Goal: Task Accomplishment & Management: Use online tool/utility

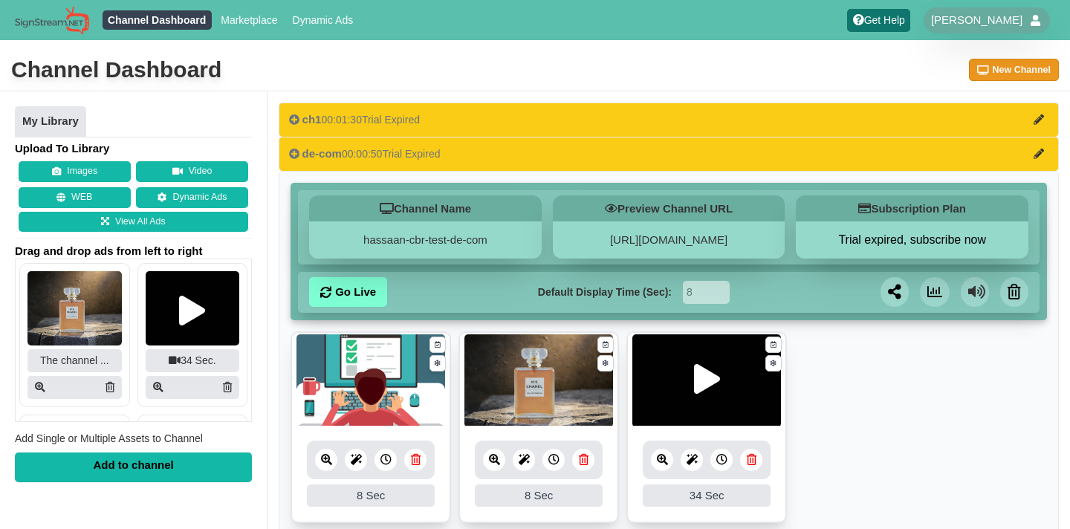
click at [990, 68] on button "New Channel" at bounding box center [1014, 70] width 91 height 22
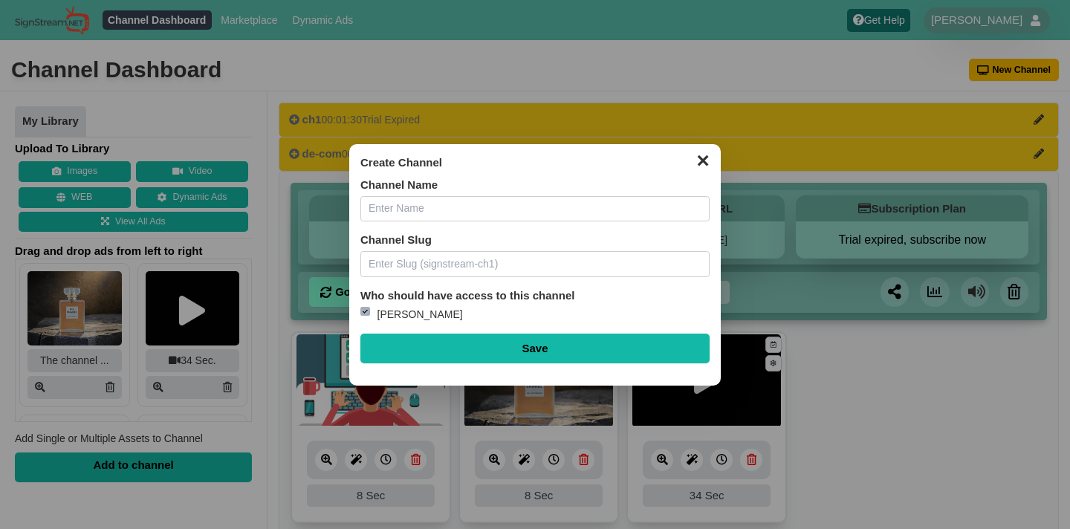
click at [548, 215] on input "text" at bounding box center [534, 209] width 349 height 26
type input "schdular"
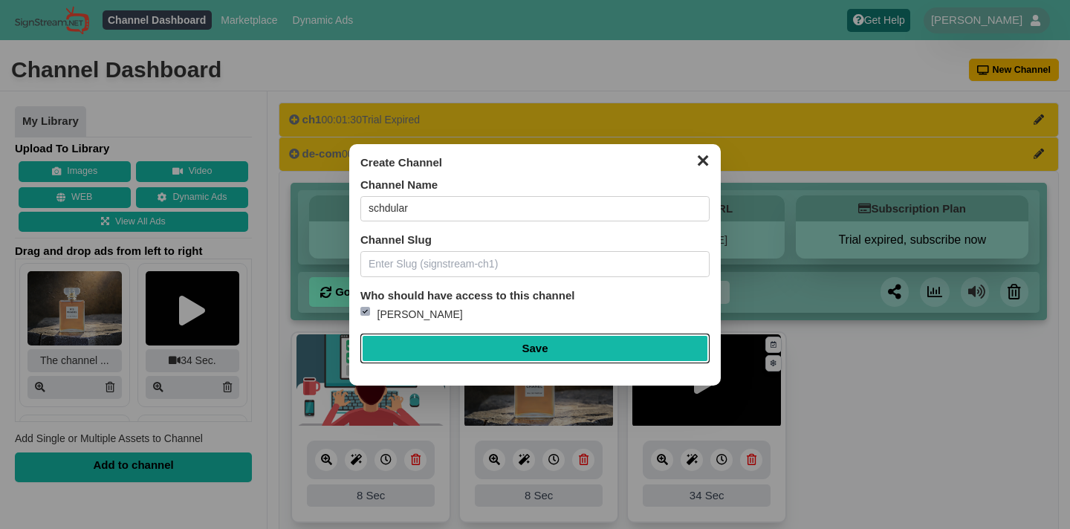
click at [539, 347] on input "Save" at bounding box center [534, 349] width 349 height 30
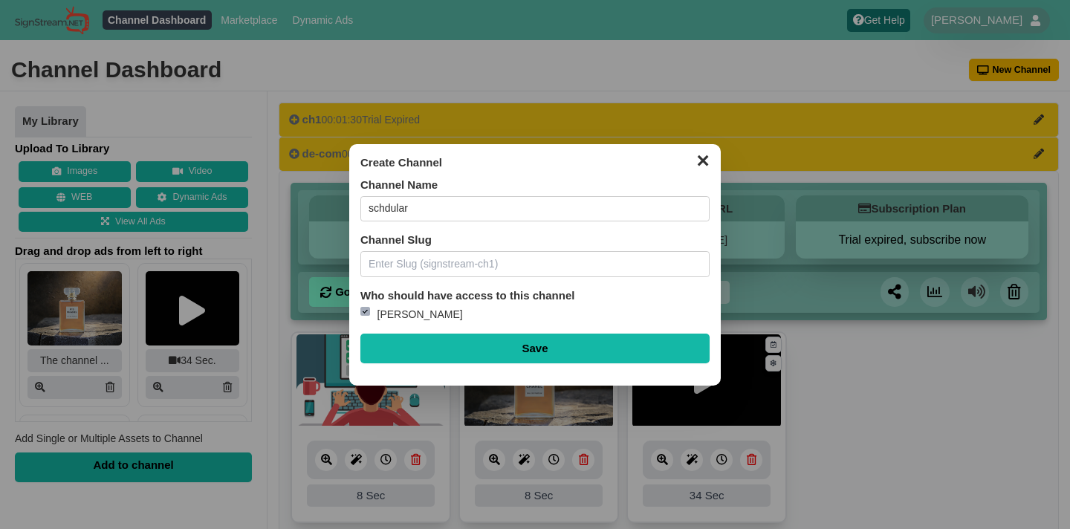
type input "Saving..."
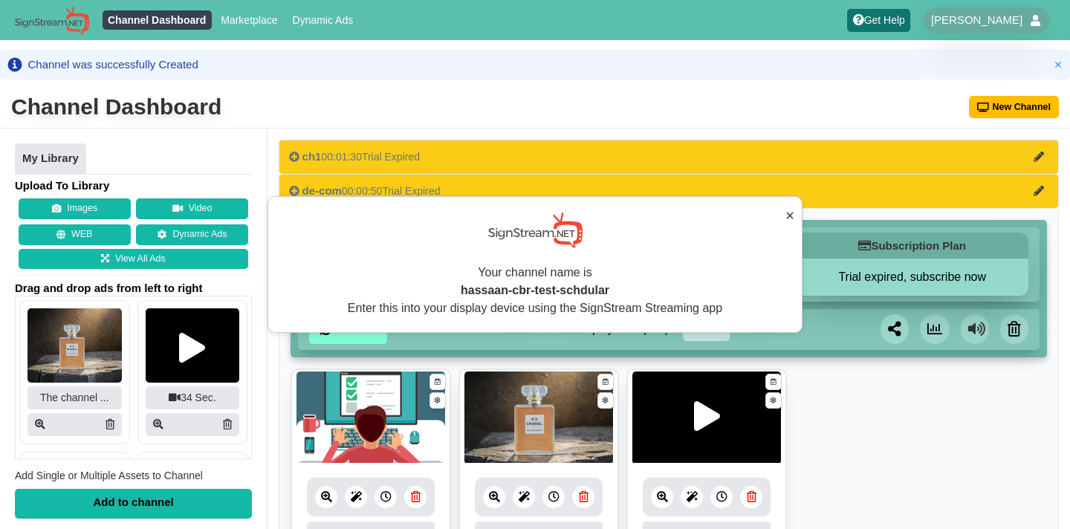
click at [788, 210] on button "×" at bounding box center [789, 215] width 9 height 22
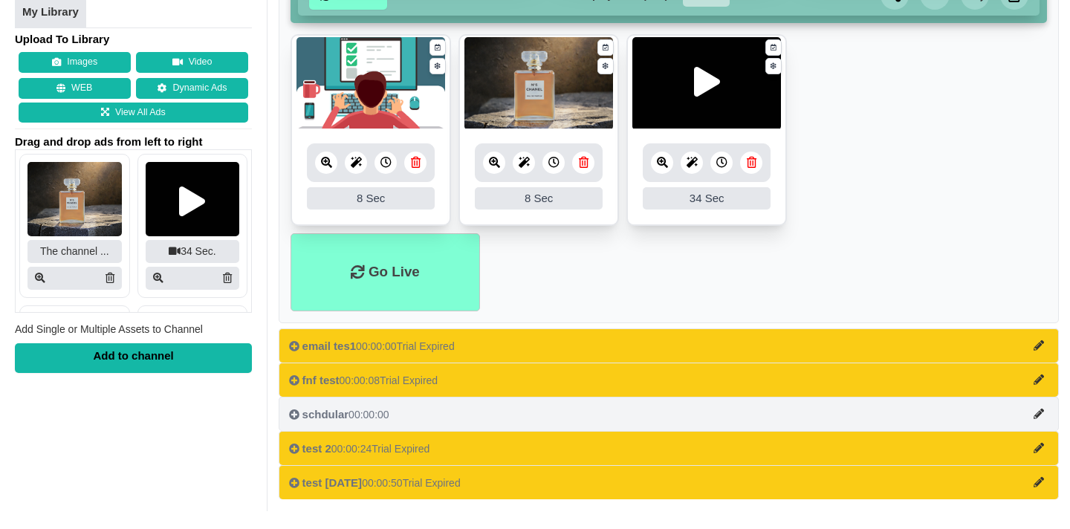
scroll to position [313, 0]
click at [649, 401] on button "schdular 00:00:00" at bounding box center [669, 414] width 780 height 34
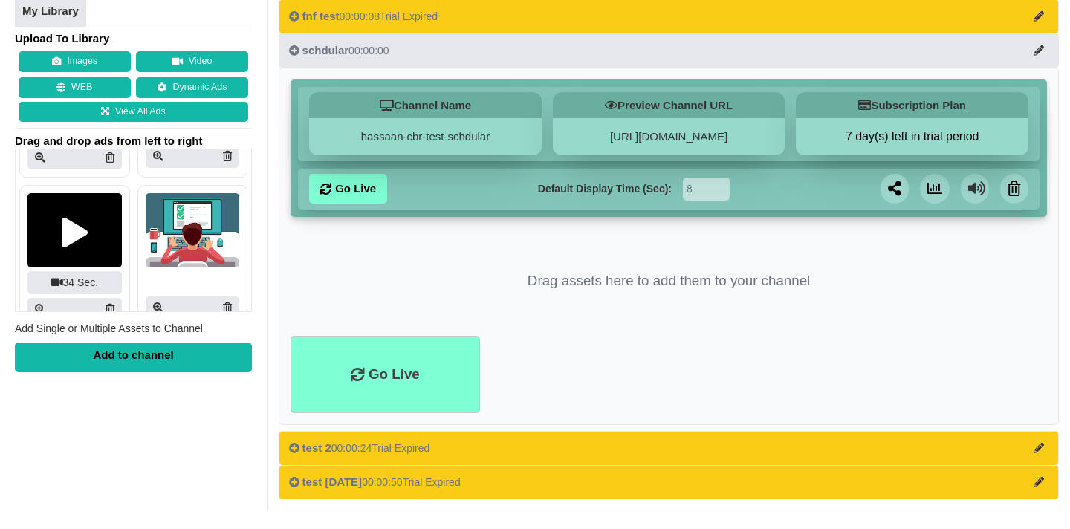
scroll to position [729, 0]
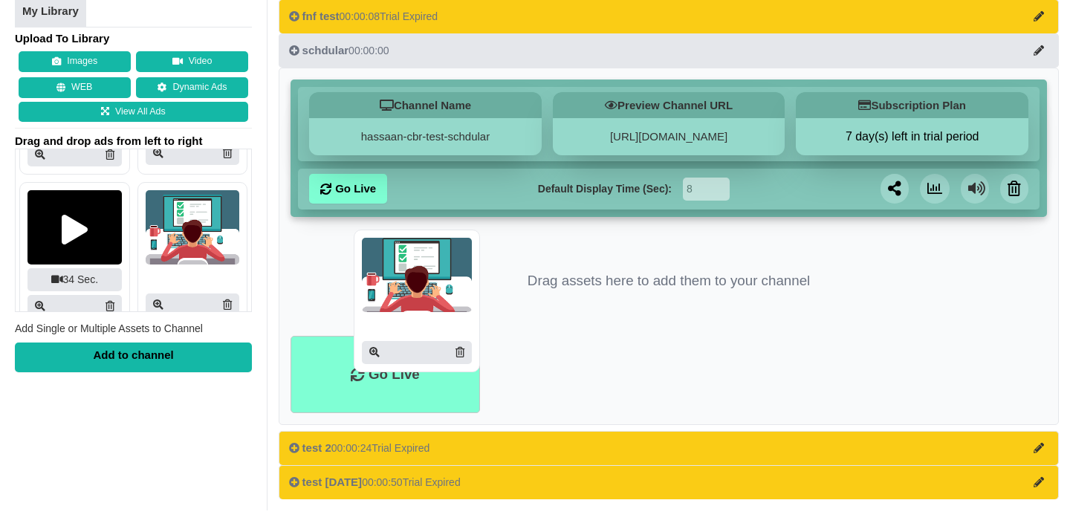
drag, startPoint x: 172, startPoint y: 229, endPoint x: 388, endPoint y: 276, distance: 221.2
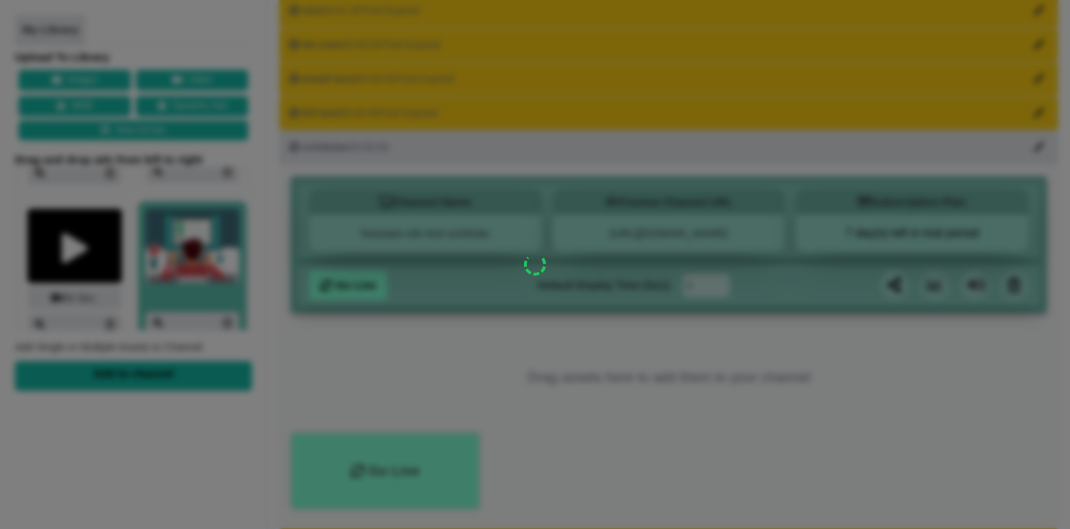
scroll to position [106, 0]
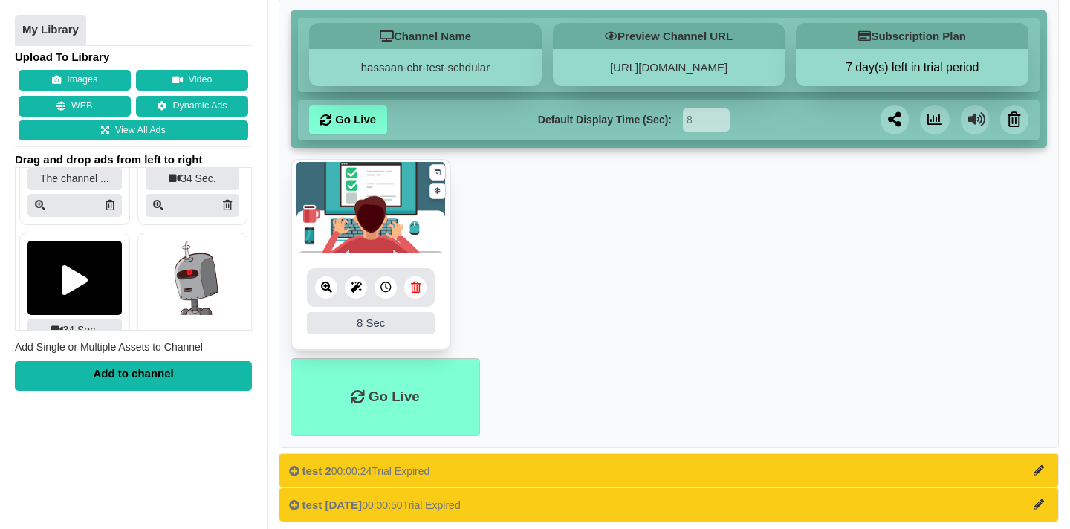
scroll to position [273, 0]
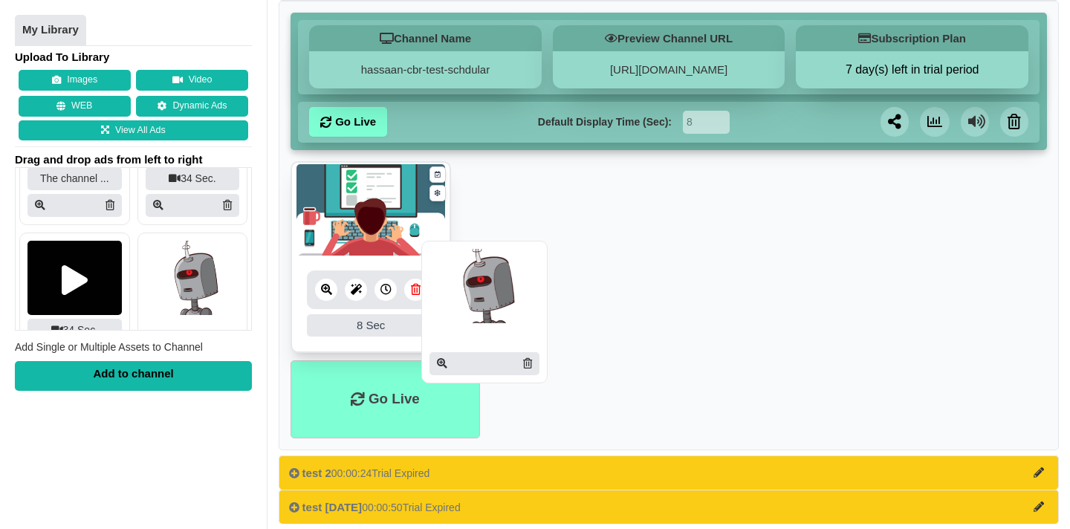
drag, startPoint x: 183, startPoint y: 268, endPoint x: 490, endPoint y: 270, distance: 306.9
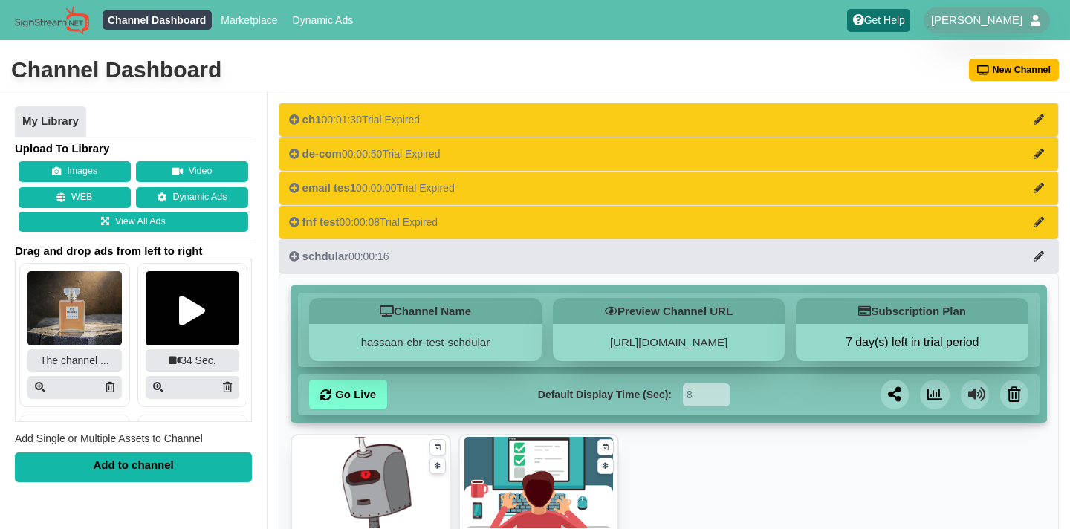
scroll to position [273, 0]
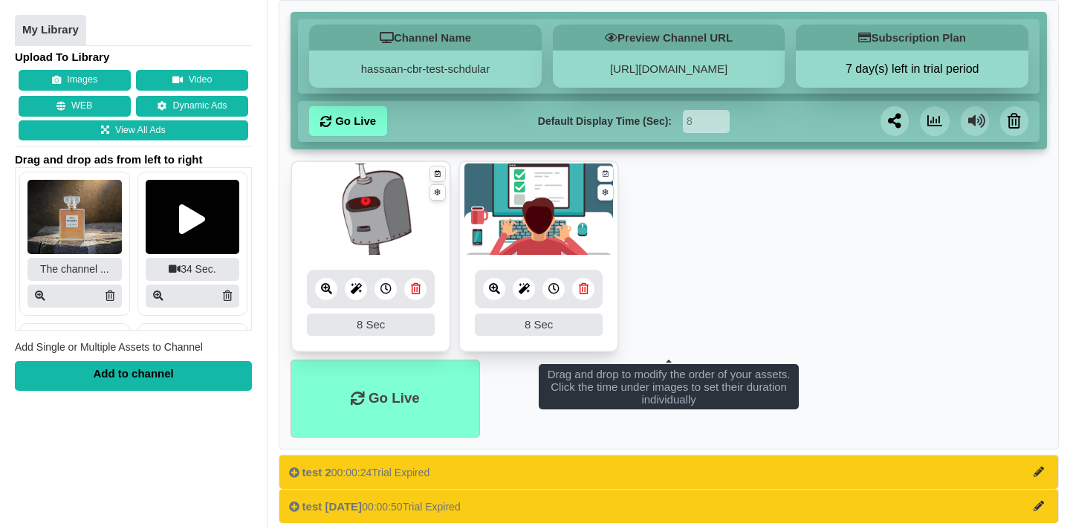
click at [440, 179] on icon at bounding box center [438, 174] width 6 height 10
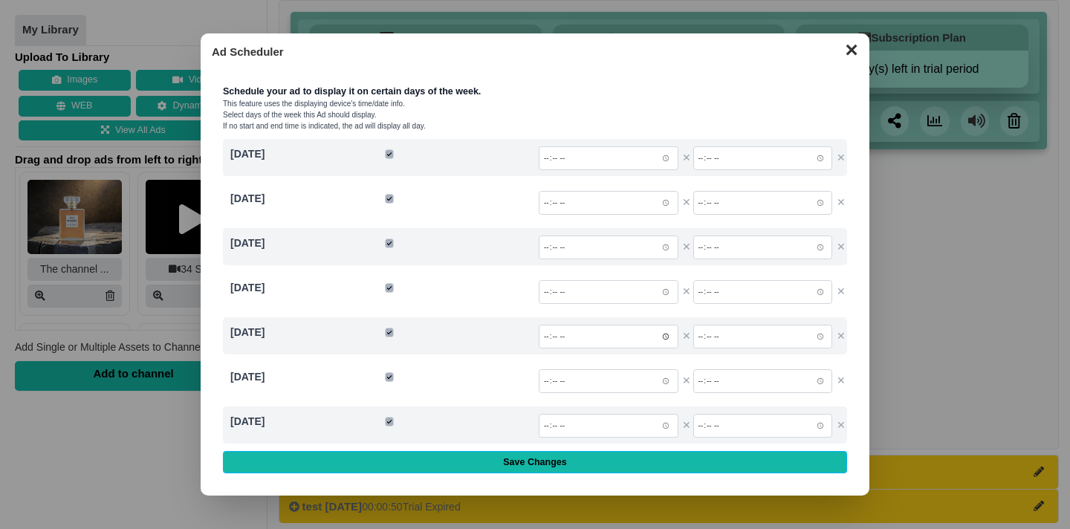
click at [654, 336] on input "time" at bounding box center [609, 337] width 140 height 24
click at [670, 337] on input "time" at bounding box center [609, 337] width 140 height 24
type input "13:45"
click at [675, 113] on p "Select days of the week this Ad should display." at bounding box center [535, 114] width 624 height 11
click at [820, 337] on input "time" at bounding box center [763, 337] width 140 height 24
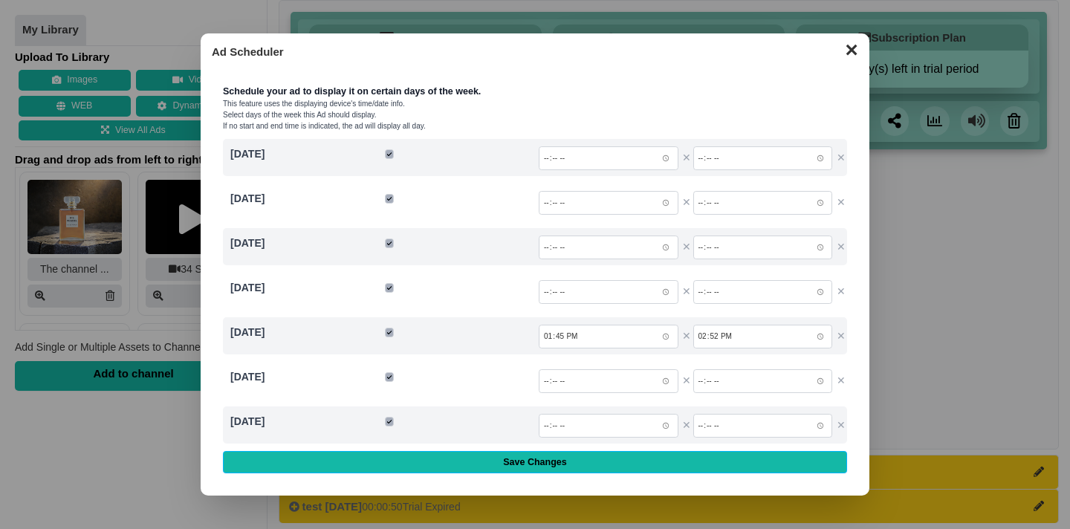
click at [701, 77] on div "Schedule your ad to display it on certain days of the week. This feature uses t…" at bounding box center [535, 276] width 646 height 418
type input "14:52"
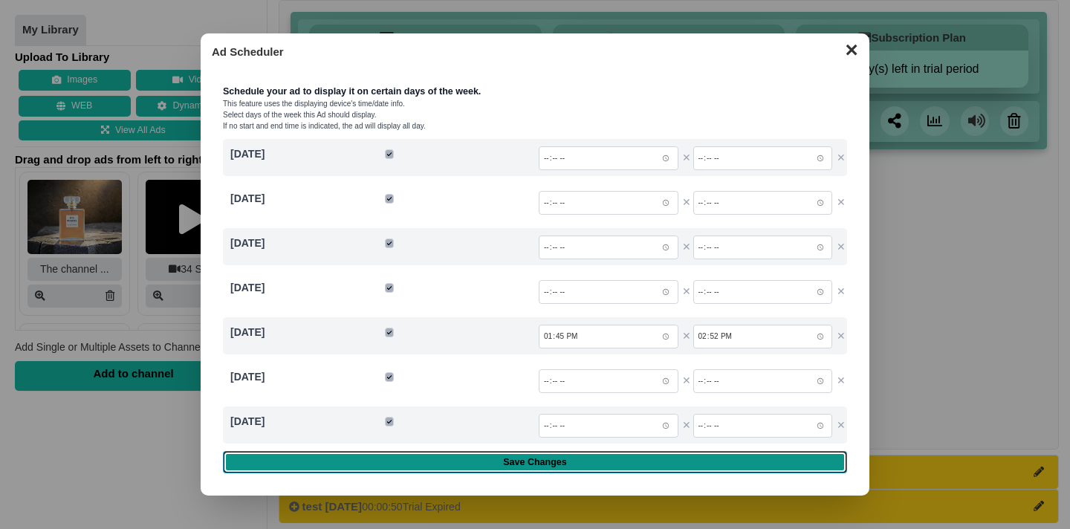
click at [591, 466] on input "Save Changes" at bounding box center [535, 462] width 624 height 22
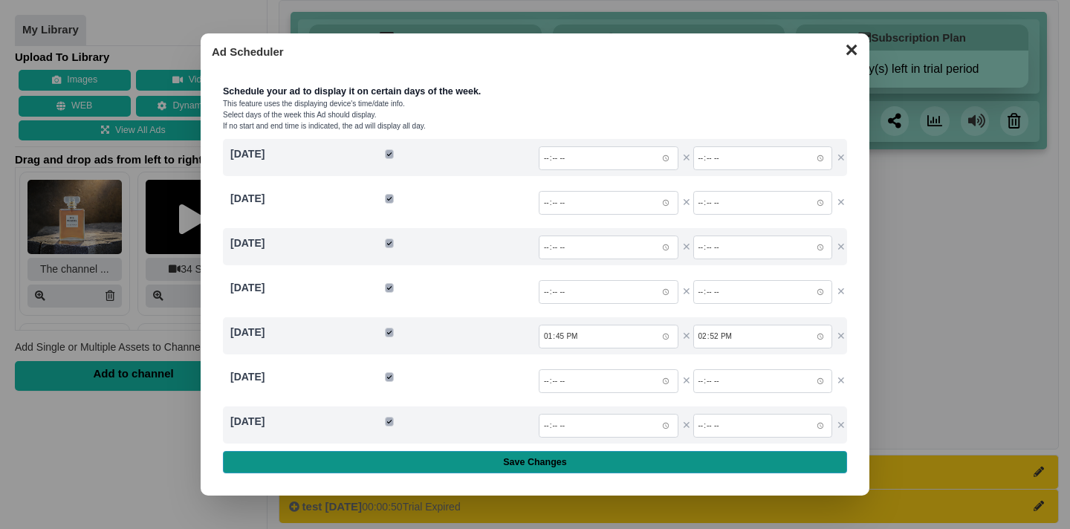
type input "Saving..."
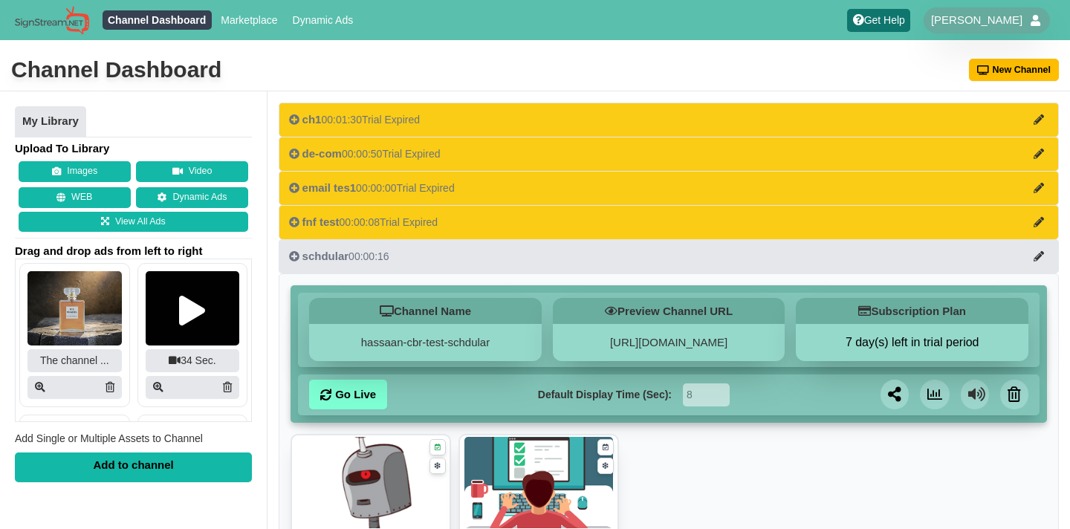
scroll to position [123, 0]
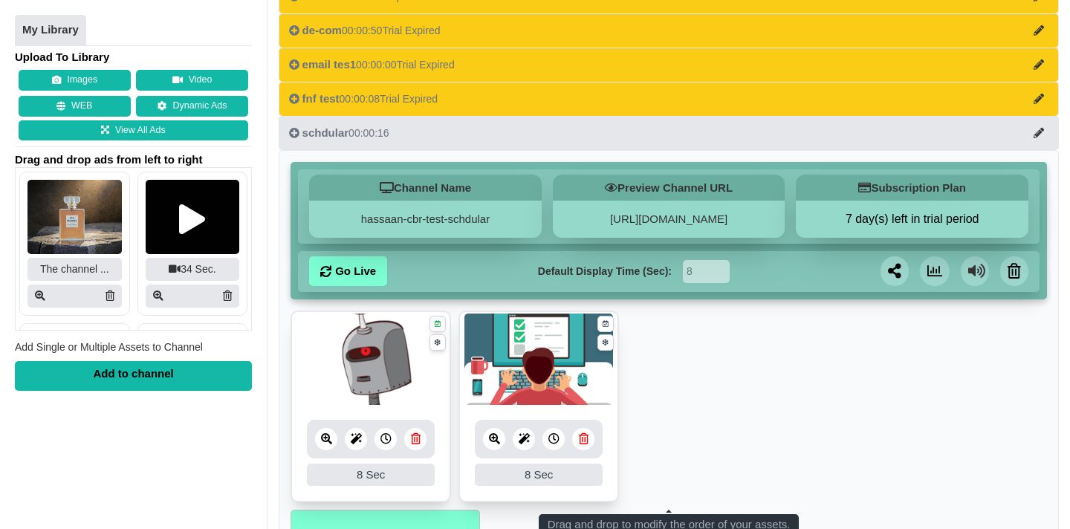
click at [442, 333] on link at bounding box center [437, 324] width 17 height 17
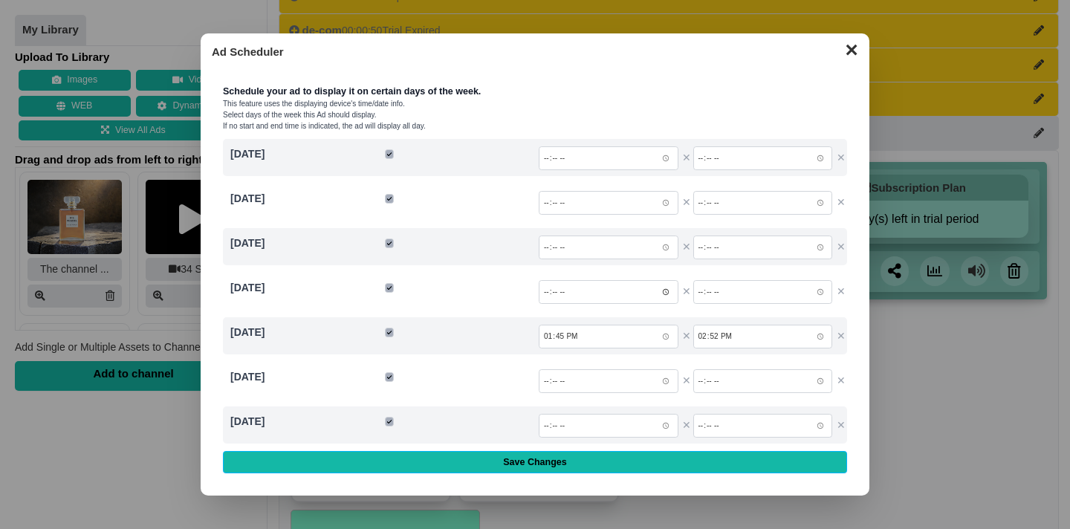
click at [606, 291] on input "time" at bounding box center [609, 292] width 140 height 24
click at [671, 291] on input "time" at bounding box center [609, 292] width 140 height 24
type input "13:45"
click at [752, 288] on input "time" at bounding box center [763, 292] width 140 height 24
click at [825, 292] on input "time" at bounding box center [763, 292] width 140 height 24
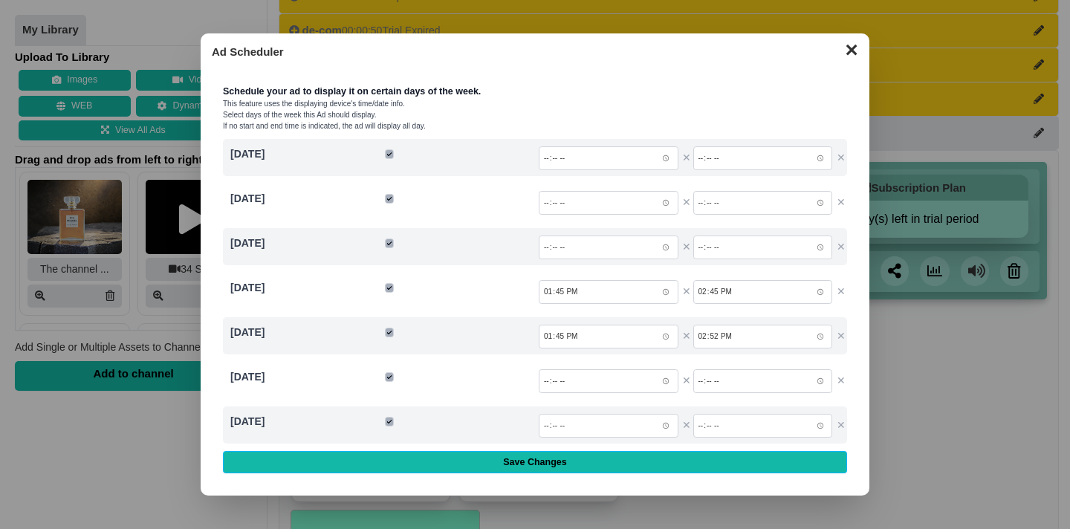
click at [472, 309] on div "Thursday 13:45 ✕ 14:45 ✕" at bounding box center [535, 291] width 624 height 37
type input "14:45"
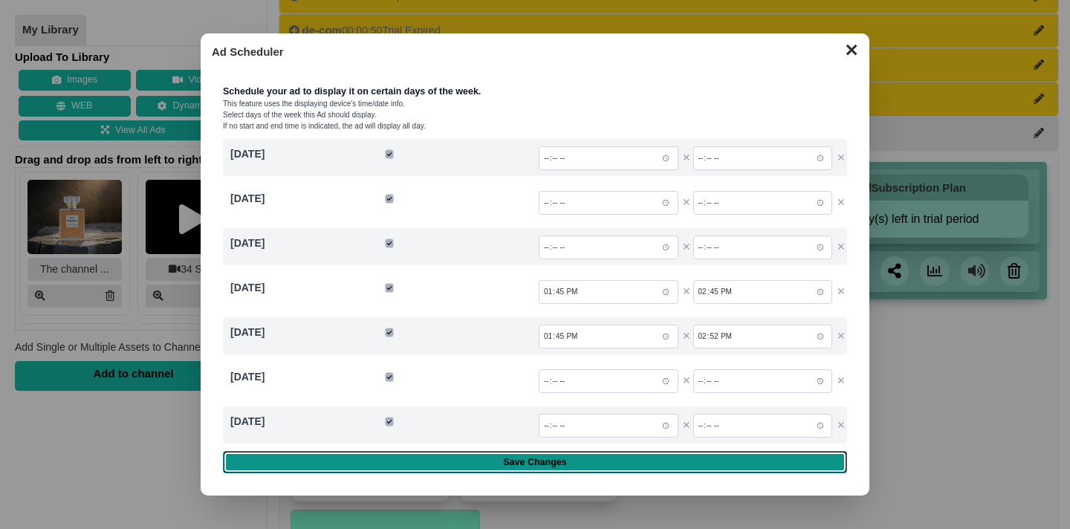
click at [569, 458] on input "Save Changes" at bounding box center [535, 462] width 624 height 22
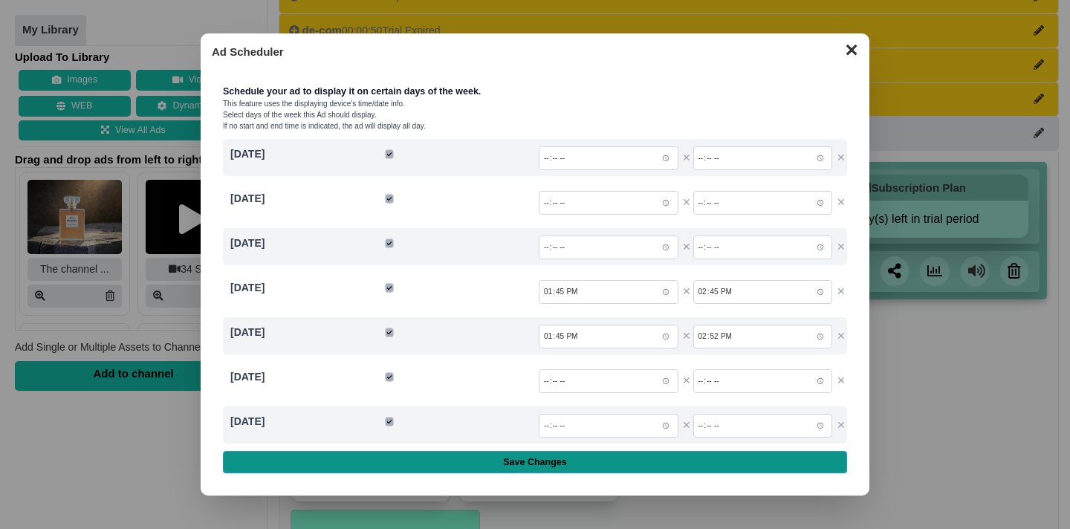
type input "Saving..."
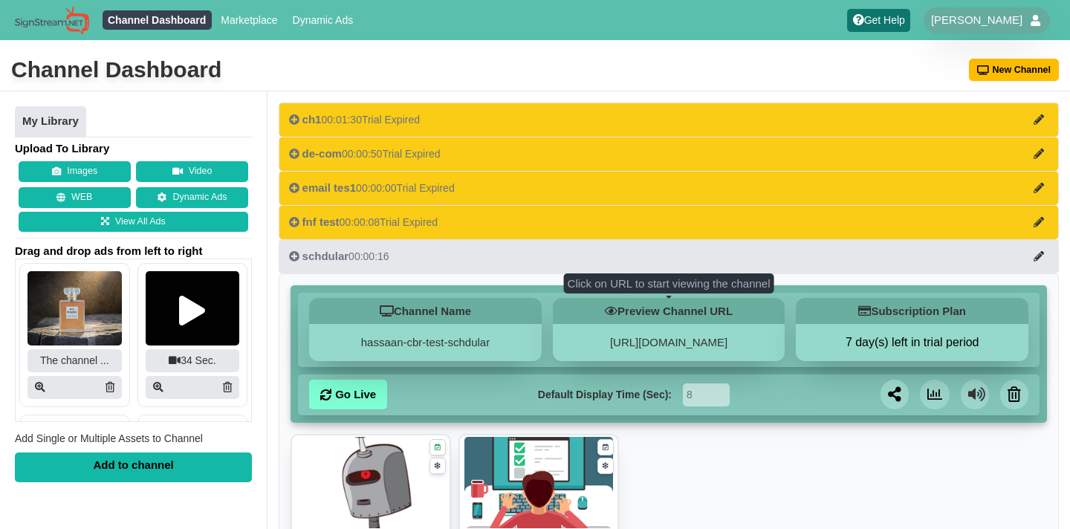
scroll to position [313, 0]
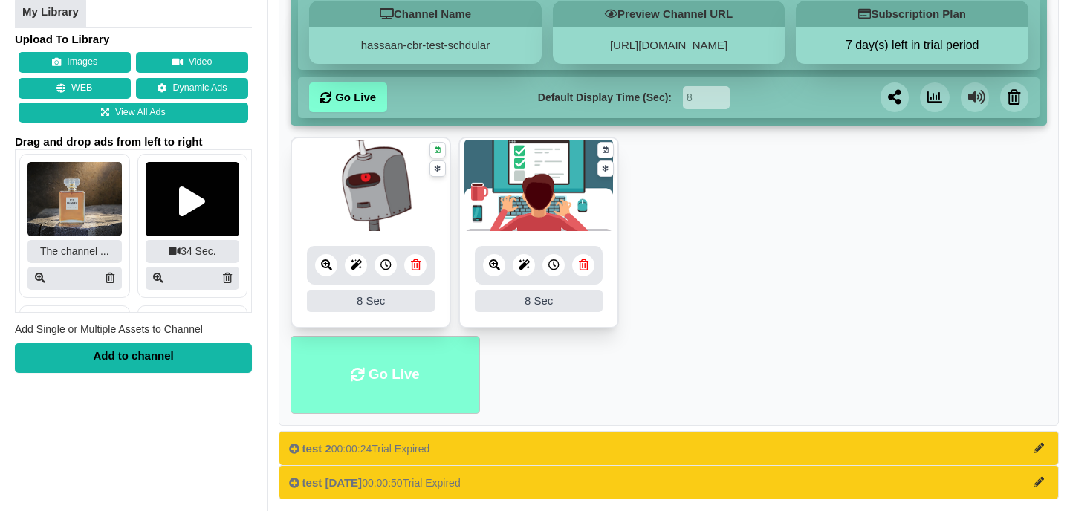
click at [390, 351] on li "Go Live" at bounding box center [385, 375] width 189 height 78
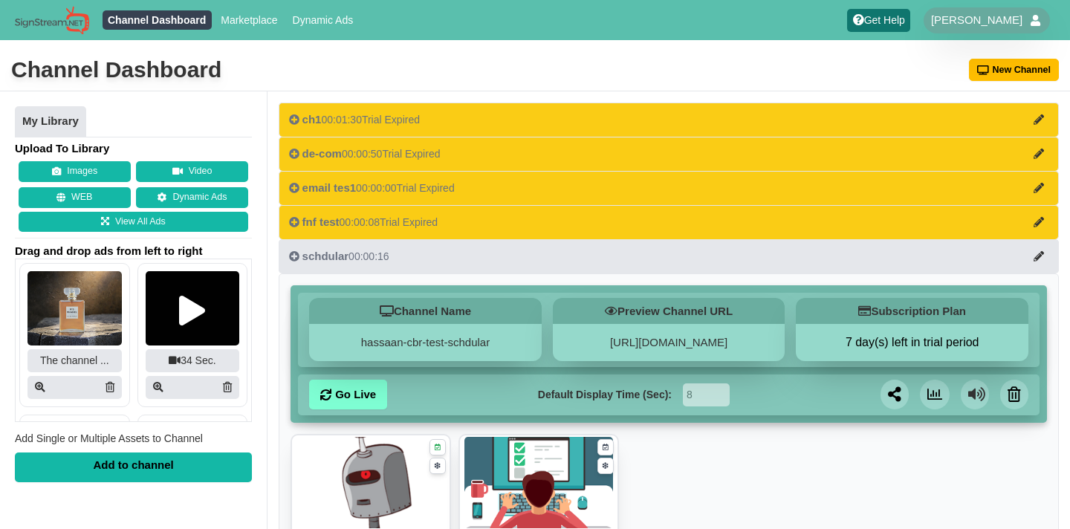
scroll to position [120, 0]
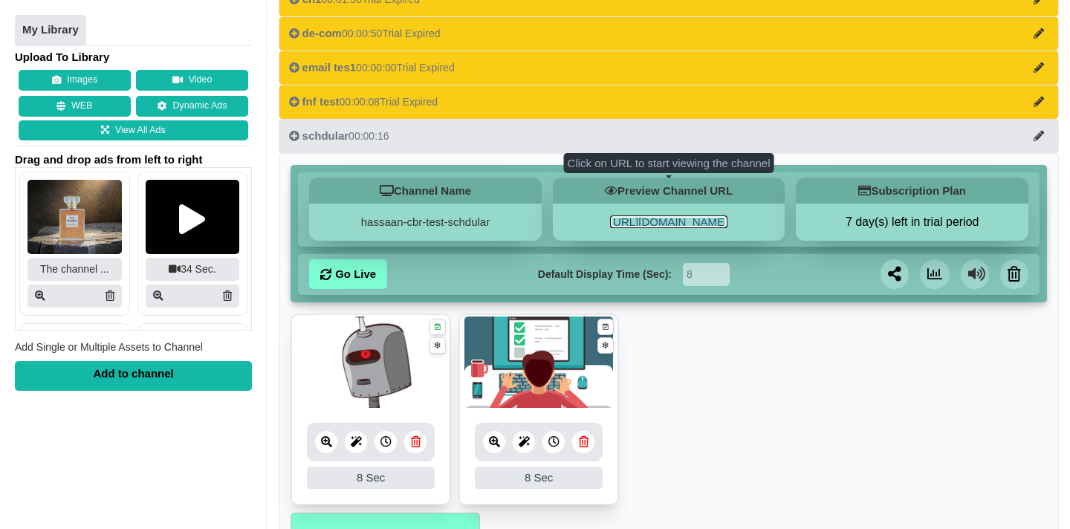
click at [686, 220] on link "[URL][DOMAIN_NAME]" at bounding box center [668, 221] width 117 height 13
